Goal: Find specific page/section: Find specific page/section

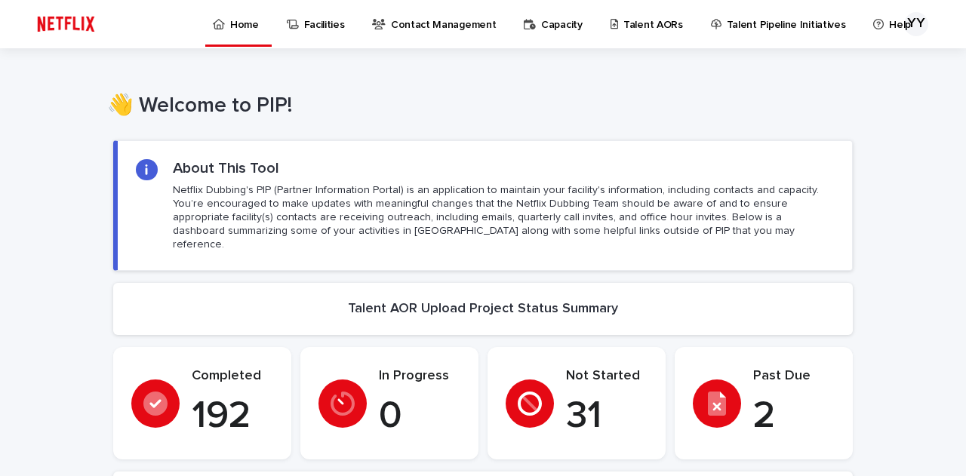
click at [624, 17] on p "Talent AORs" at bounding box center [654, 16] width 60 height 32
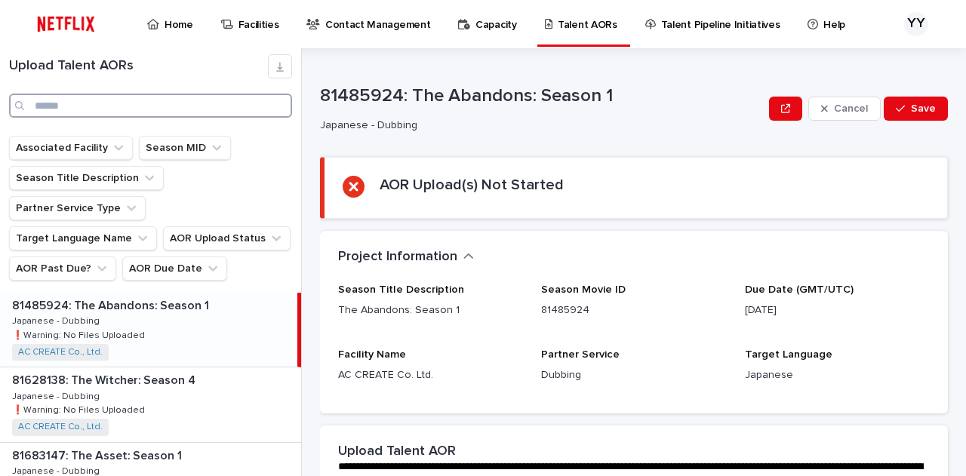
click at [99, 113] on input "Search" at bounding box center [150, 106] width 283 height 24
type input "*"
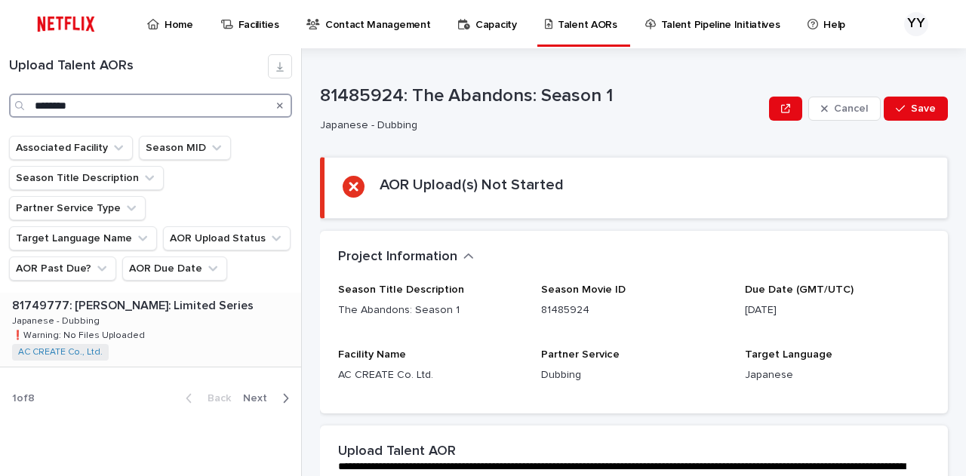
type input "********"
click at [150, 293] on div "81749777: [PERSON_NAME]: Limited Series 81749777: [PERSON_NAME]: Limited Series…" at bounding box center [148, 330] width 297 height 74
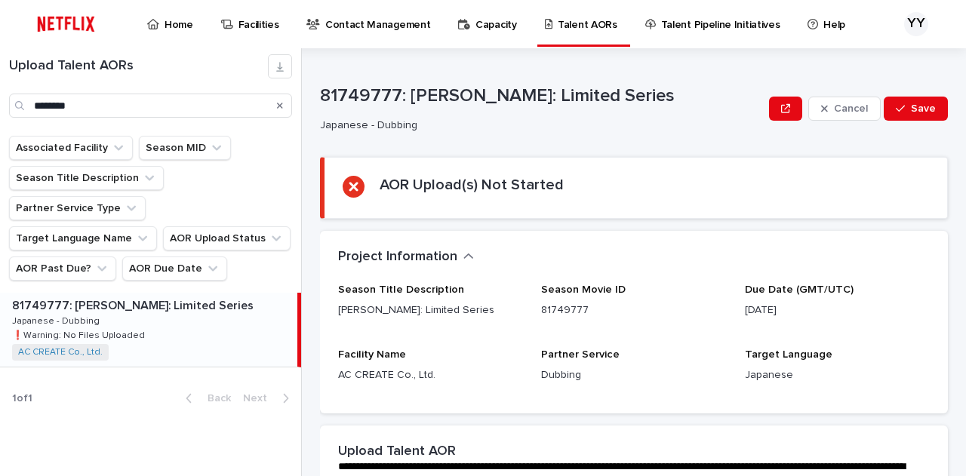
click at [644, 305] on p "81749777" at bounding box center [633, 311] width 185 height 16
